Goal: Task Accomplishment & Management: Use online tool/utility

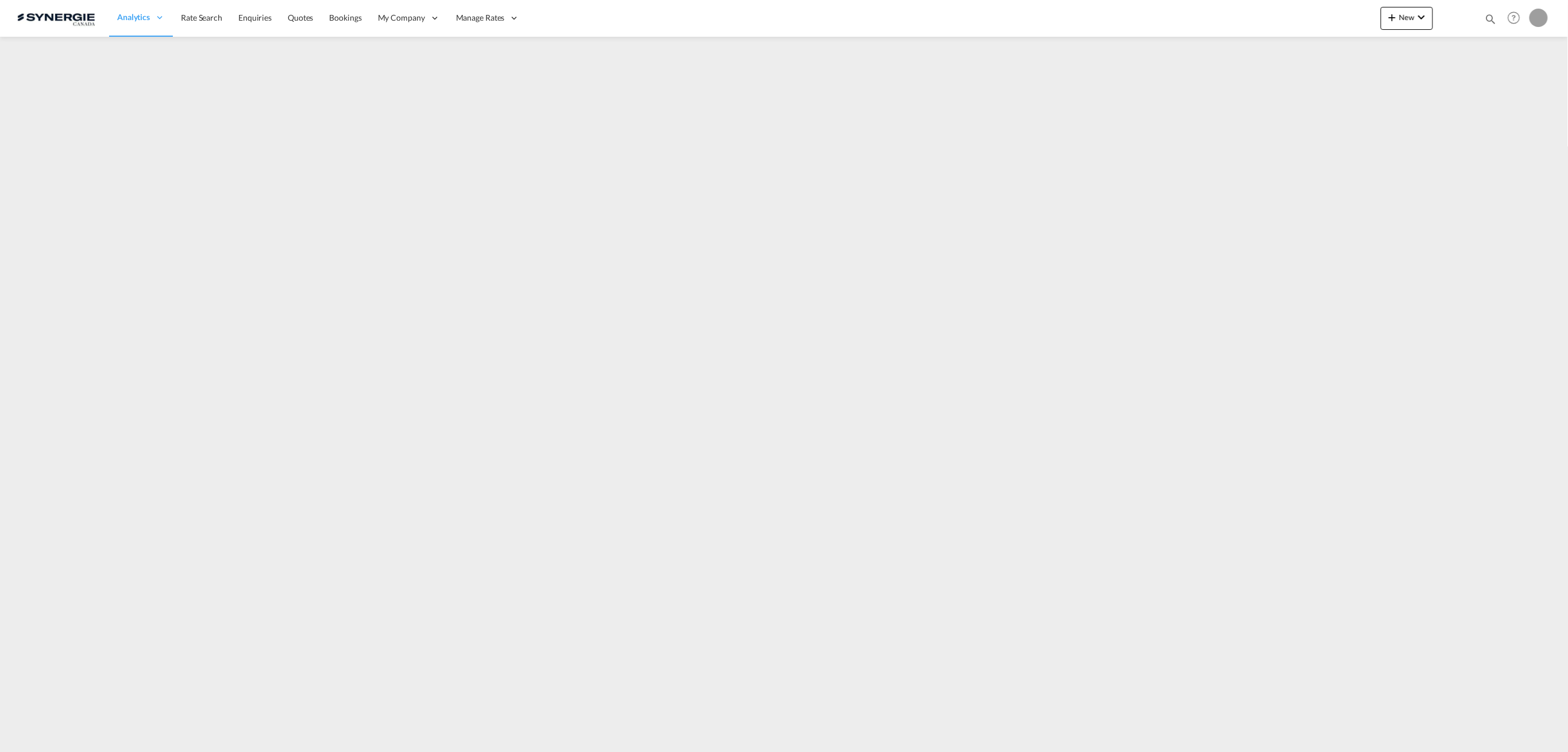
click at [1485, 18] on md-icon "icon-magnify" at bounding box center [1490, 18] width 12 height 12
click at [1305, 22] on select "Bookings Quotes Enquiries" at bounding box center [1307, 19] width 54 height 21
select select "Quotes"
click at [1280, 9] on select "Bookings Quotes Enquiries" at bounding box center [1307, 19] width 54 height 21
click at [1367, 1] on div "Bookings Quotes Enquiries Help Resources Product Release P My Profile Logout" at bounding box center [1403, 17] width 296 height 35
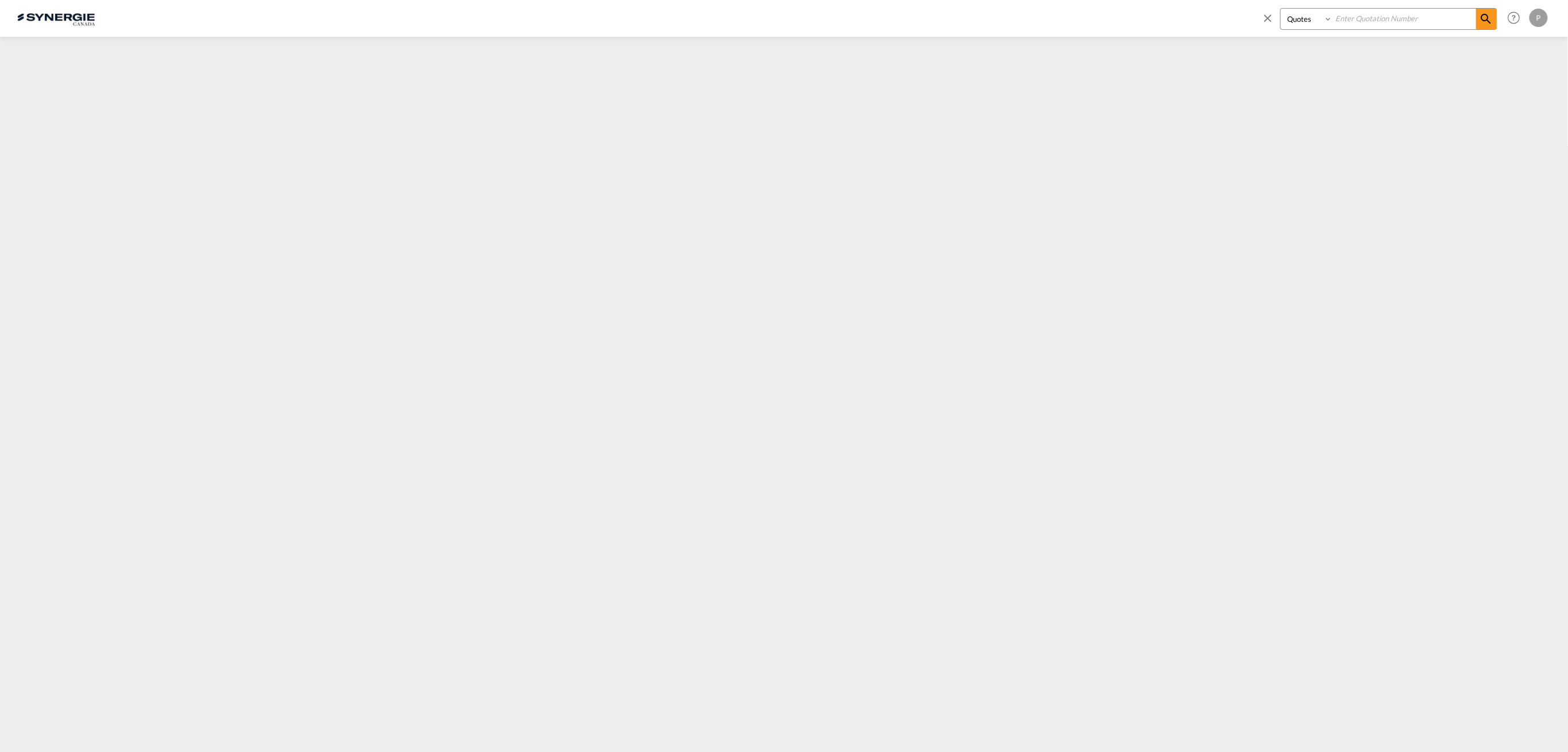
click at [1371, 15] on input at bounding box center [1404, 19] width 143 height 20
paste input "Carretera Transpeninsular km 27.5, Fraccionamiento Palmilla, San José del Cabo,…"
type input "Carretera Transpeninsular km 27.5, Fraccionamiento Palmilla, San José del Cabo,…"
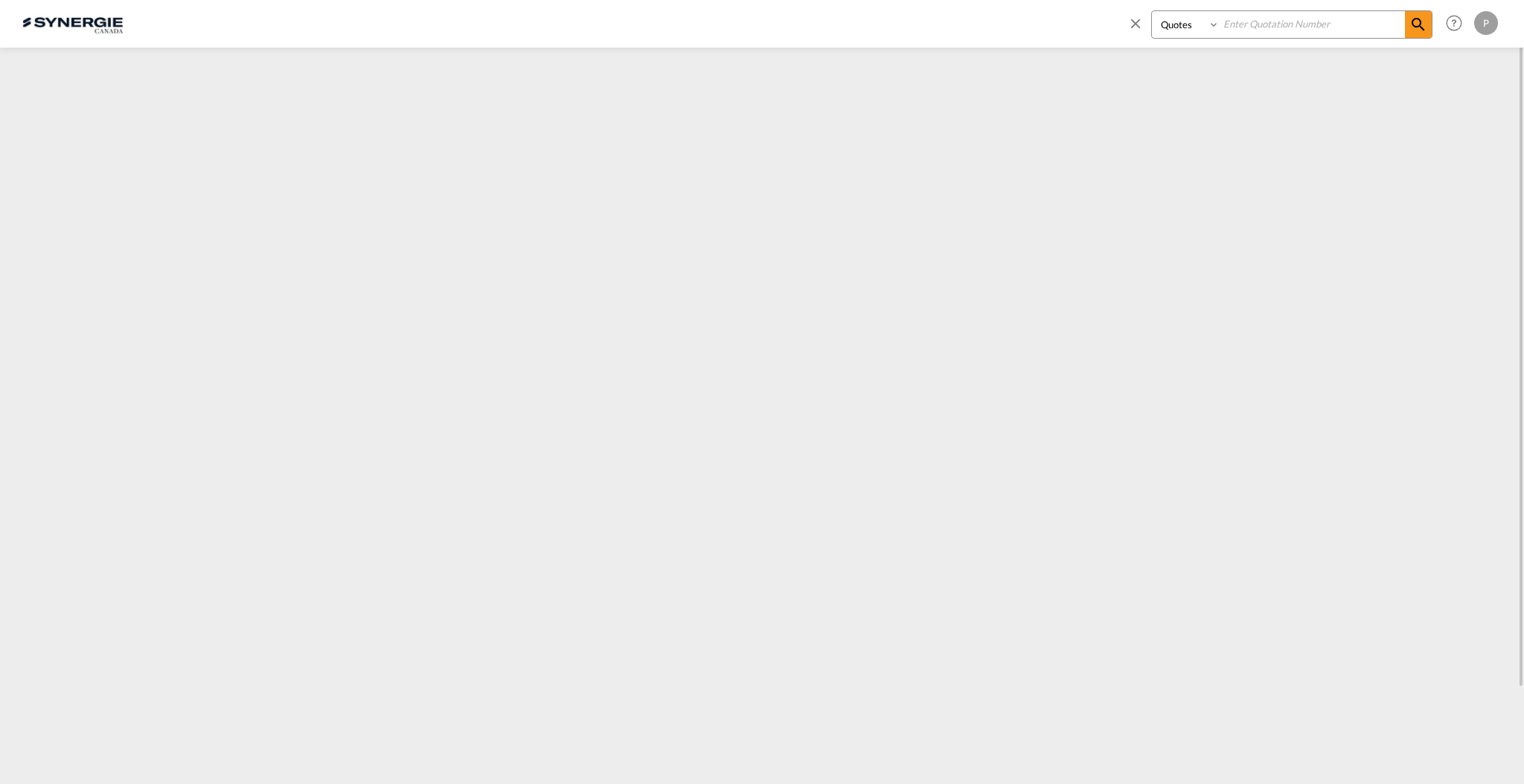
click at [1304, 21] on input at bounding box center [1312, 24] width 185 height 26
type input "15452"
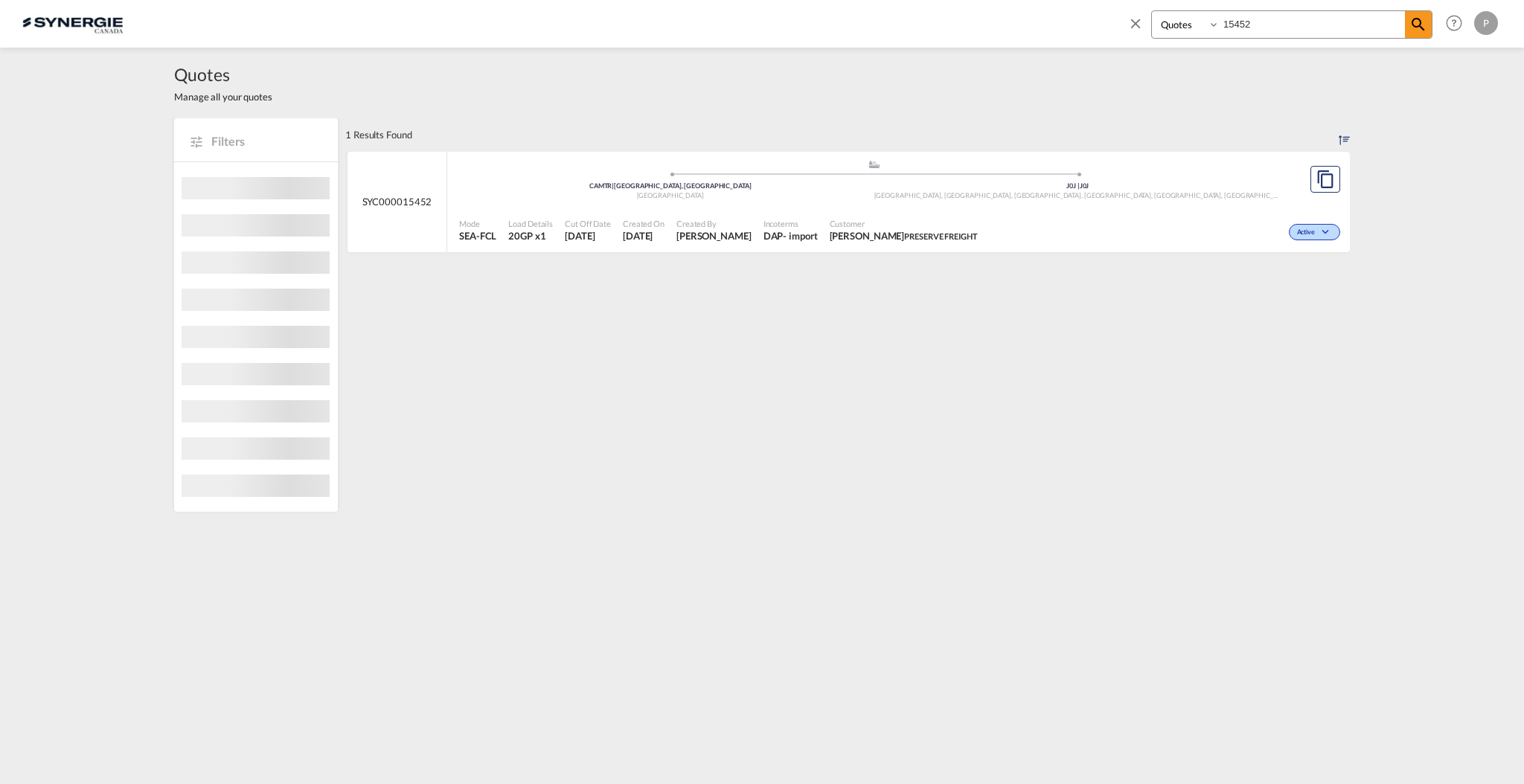
click at [1156, 176] on span at bounding box center [1078, 175] width 408 height 4
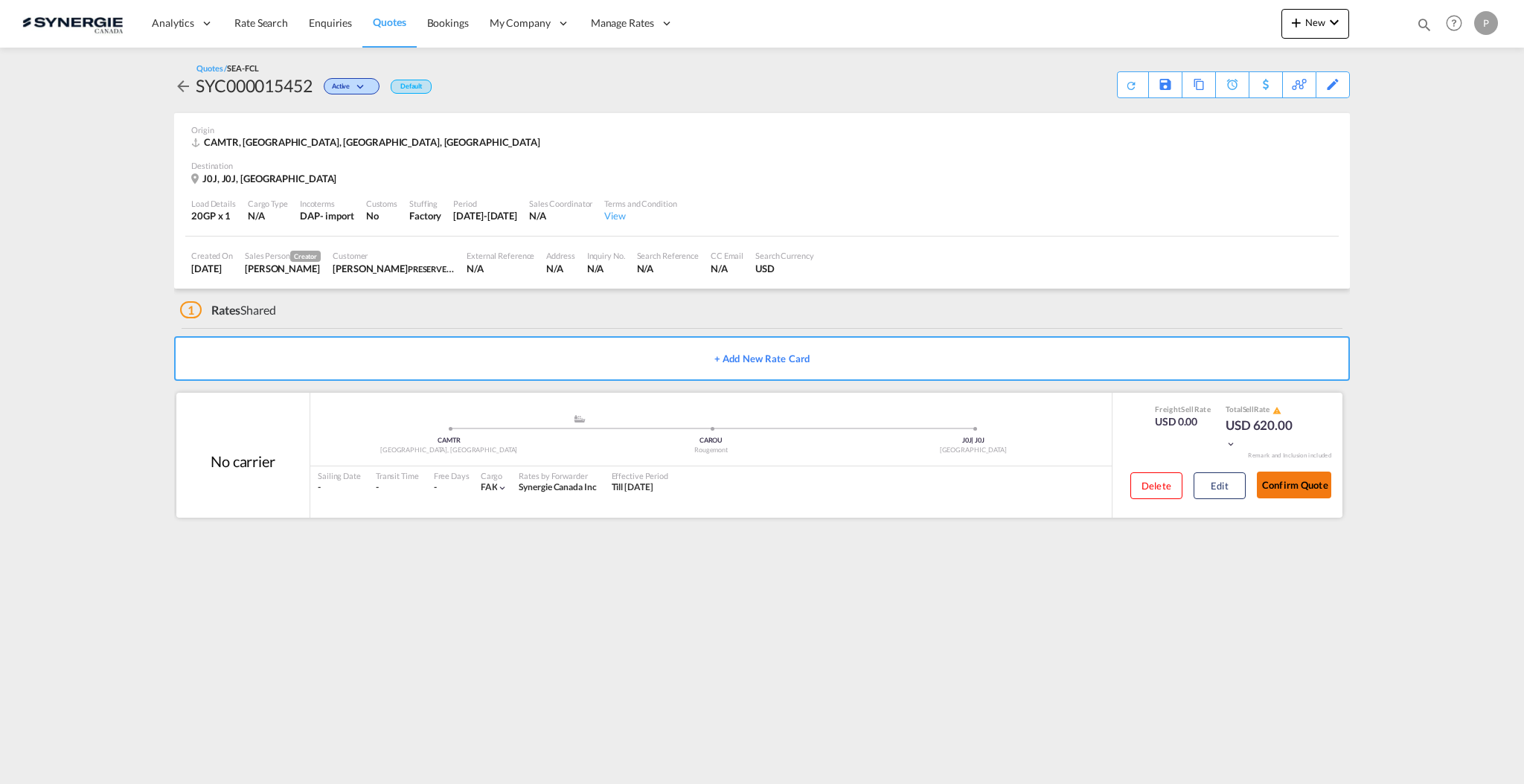
click at [1289, 489] on button "Confirm Quote" at bounding box center [1294, 484] width 74 height 27
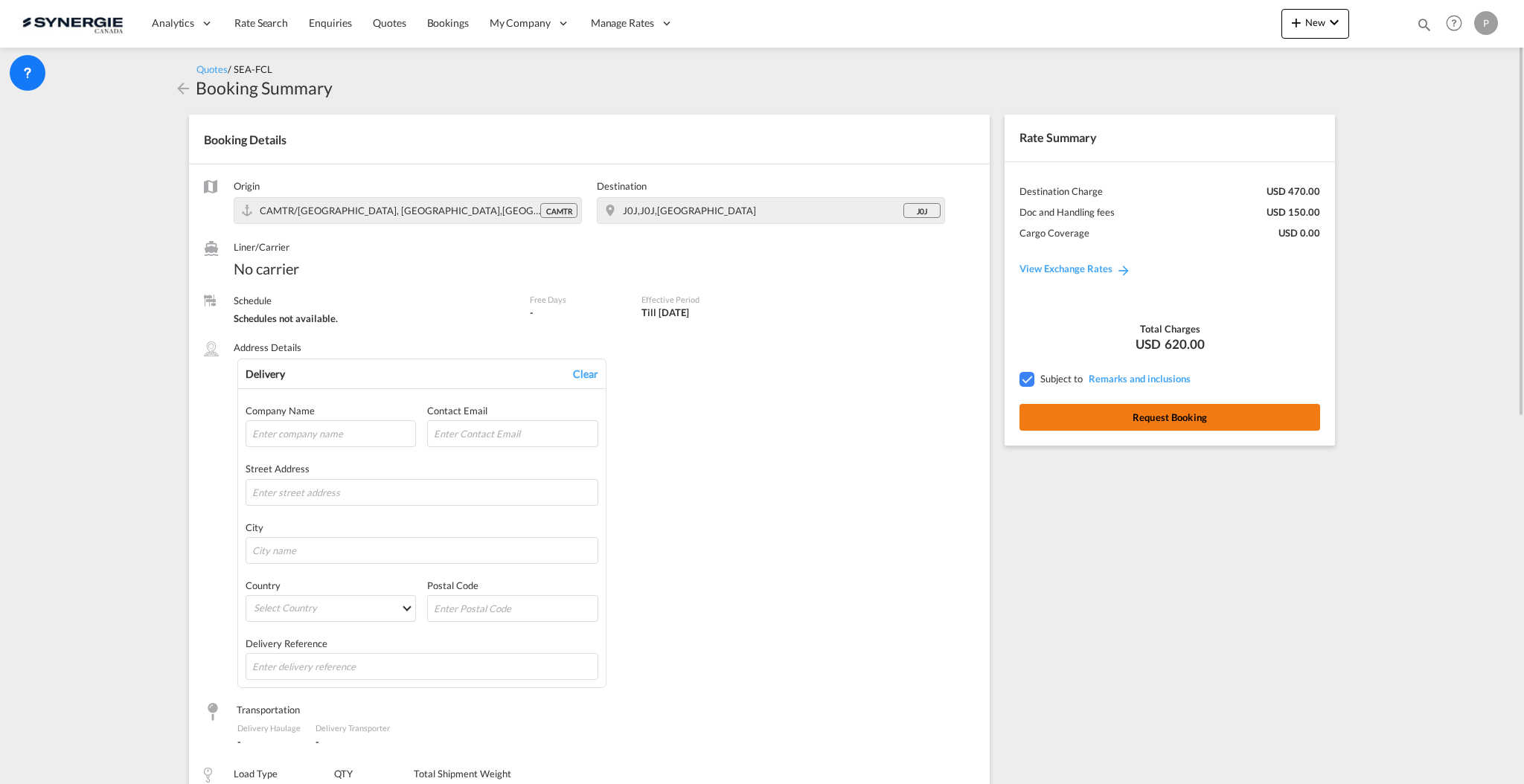
click at [1222, 418] on button "Request Booking" at bounding box center [1170, 417] width 300 height 27
